Goal: Entertainment & Leisure: Browse casually

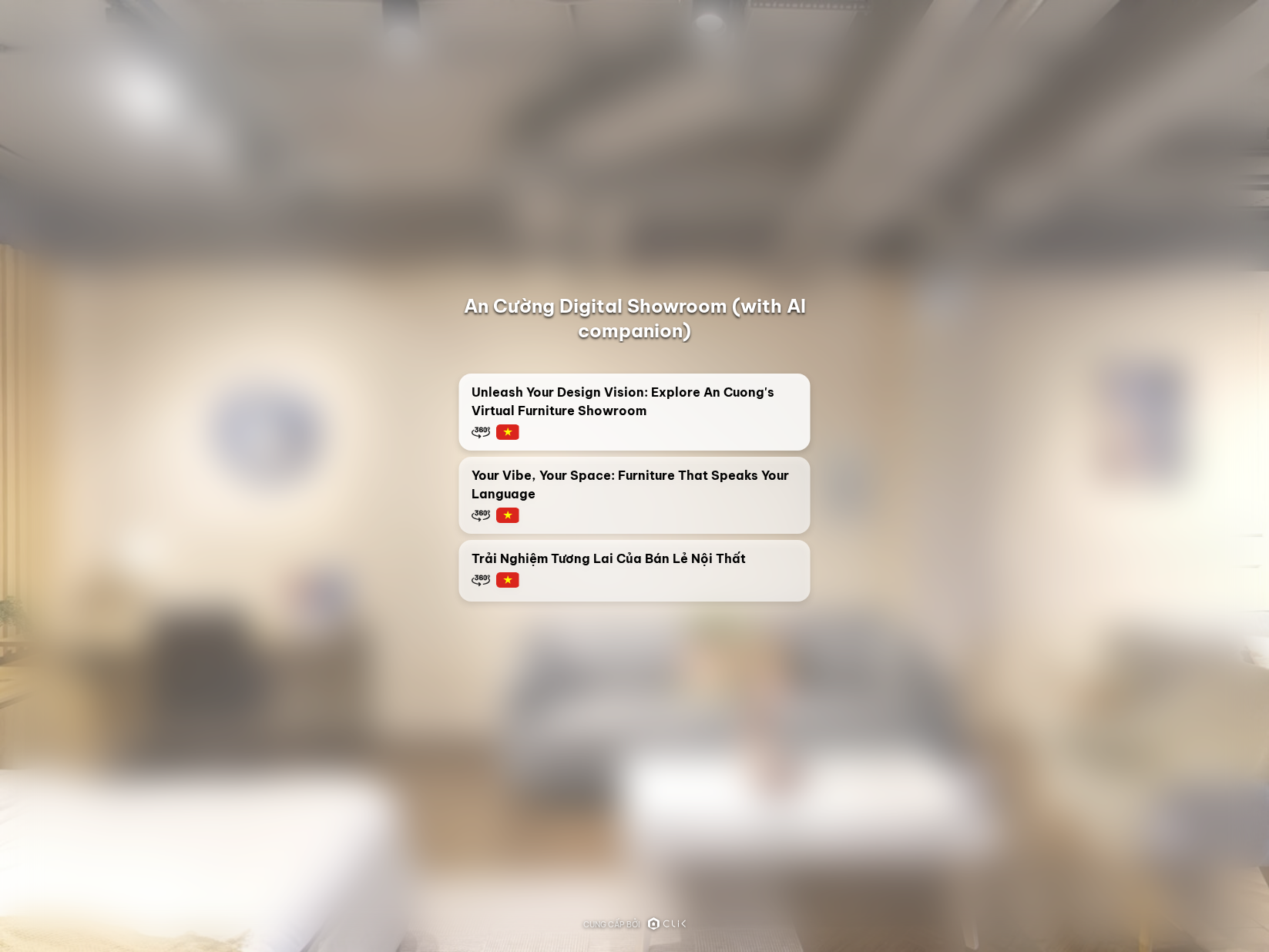
click at [594, 397] on span "Unleash Your Design Vision: Explore An Cuong's Virtual Furniture Showroom" at bounding box center [634, 401] width 327 height 37
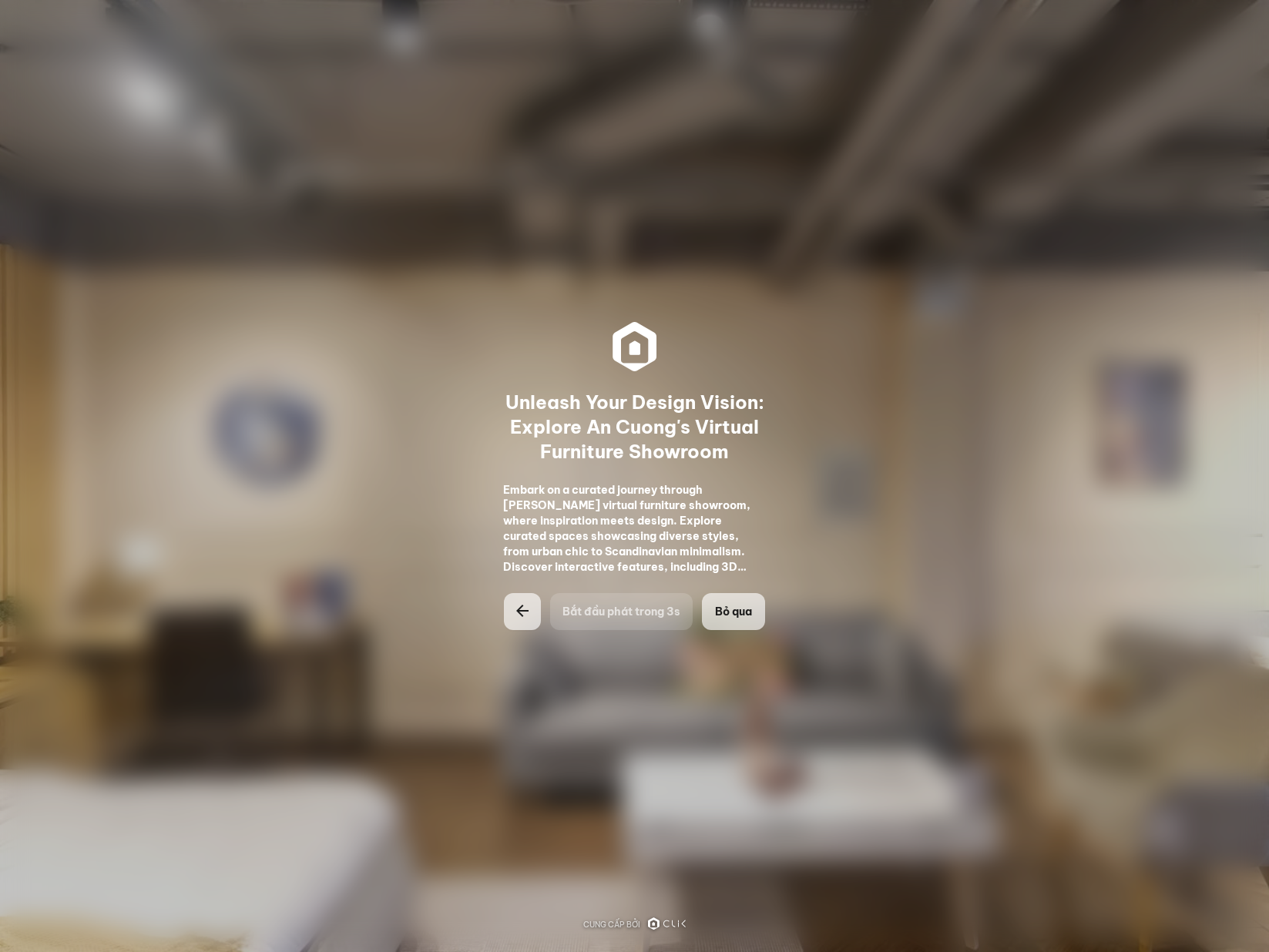
click at [703, 620] on button "Bỏ qua" at bounding box center [733, 612] width 63 height 37
